Goal: Check status

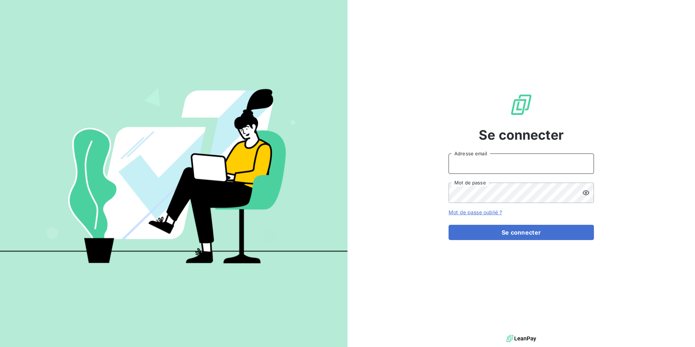
click at [495, 162] on input "Adresse email" at bounding box center [520, 163] width 145 height 20
type input "[EMAIL_ADDRESS][PERSON_NAME][DOMAIN_NAME]"
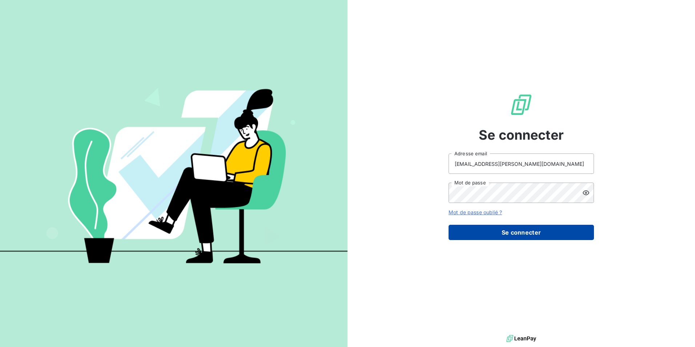
click at [530, 234] on button "Se connecter" at bounding box center [520, 232] width 145 height 15
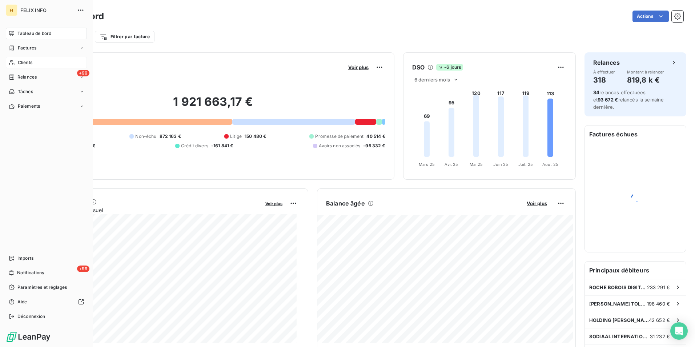
click at [19, 63] on span "Clients" at bounding box center [25, 62] width 15 height 7
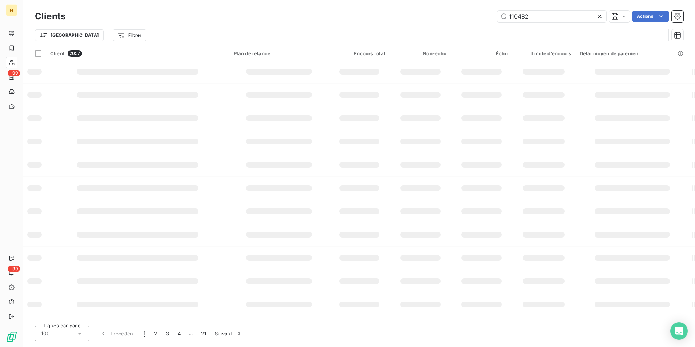
type input "110482"
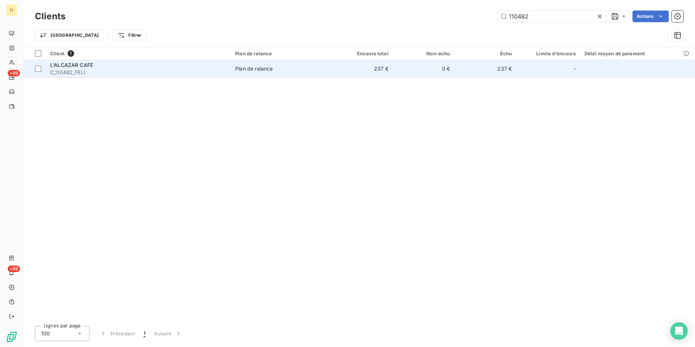
click at [296, 71] on span "Plan de relance" at bounding box center [281, 68] width 92 height 7
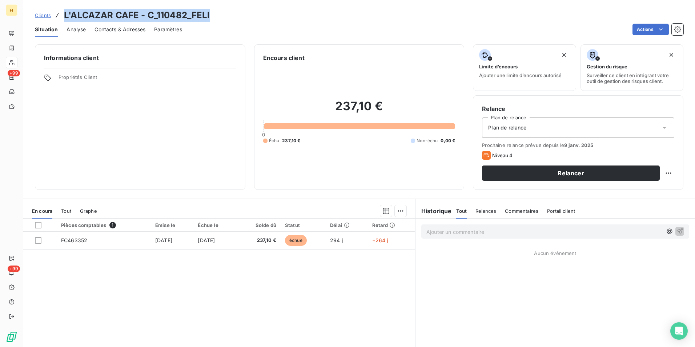
drag, startPoint x: 214, startPoint y: 16, endPoint x: 64, endPoint y: 18, distance: 149.7
click at [64, 18] on div "Clients L'ALCAZAR CAFE - C_110482_FELI" at bounding box center [359, 15] width 672 height 13
drag, startPoint x: 64, startPoint y: 18, endPoint x: 173, endPoint y: 13, distance: 109.1
copy h3 "L'ALCAZAR CAFE - C_110482_FELI"
